Goal: Task Accomplishment & Management: Use online tool/utility

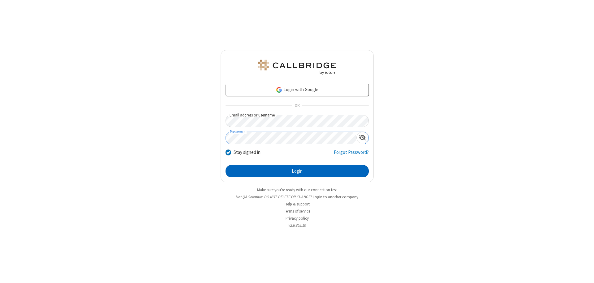
click at [297, 171] on button "Login" at bounding box center [297, 171] width 143 height 12
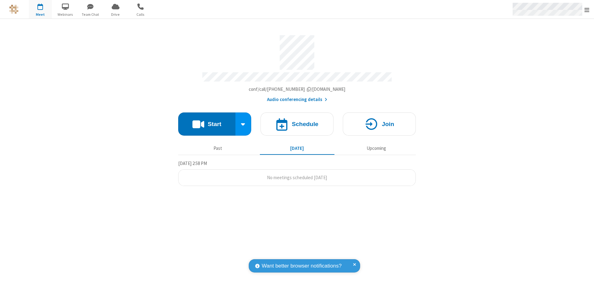
click at [587, 10] on span "Open menu" at bounding box center [587, 10] width 5 height 6
click at [115, 14] on span "Drive" at bounding box center [115, 15] width 23 height 6
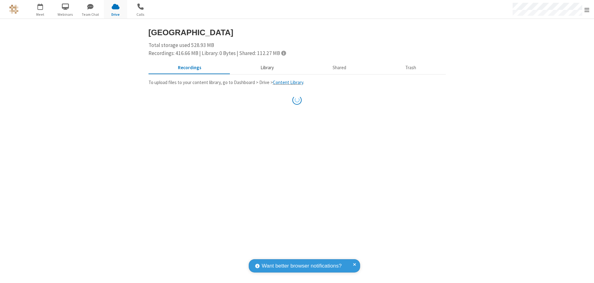
click at [266, 68] on button "Library" at bounding box center [267, 68] width 72 height 12
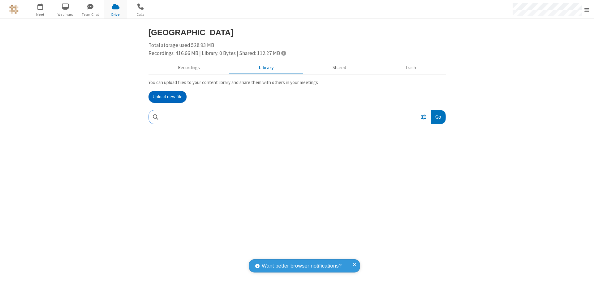
click at [167, 97] on button "Upload new file" at bounding box center [168, 97] width 38 height 12
